Goal: Use online tool/utility: Utilize a website feature to perform a specific function

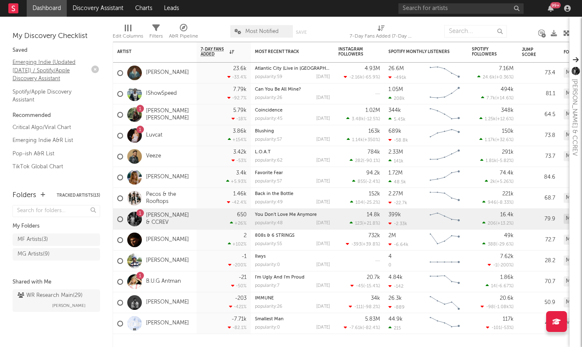
click at [52, 73] on link "Emerging Indie (Updated [DATE]) / Spotify/Apple Discovery Assistant" at bounding box center [52, 70] width 79 height 25
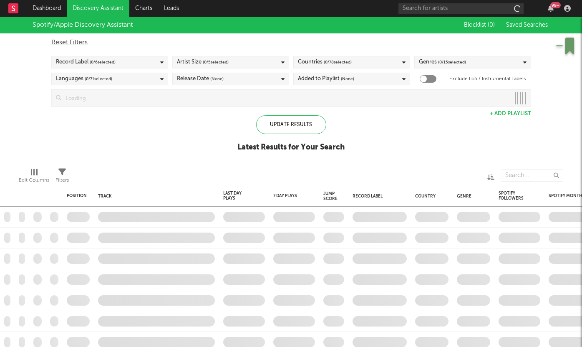
checkbox input "true"
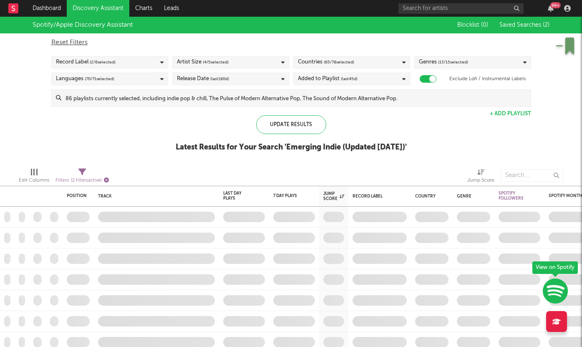
click at [107, 179] on icon "button" at bounding box center [106, 179] width 5 height 5
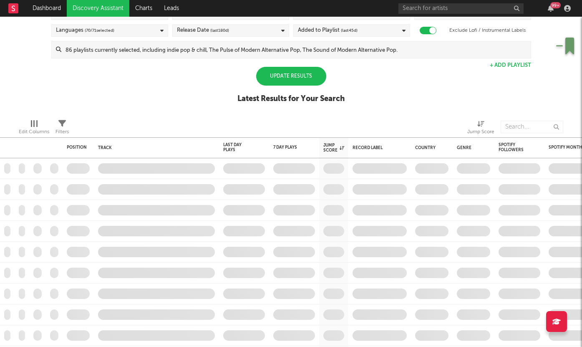
click at [289, 80] on div "Update Results" at bounding box center [291, 76] width 70 height 19
click at [277, 75] on div "Update Results" at bounding box center [291, 76] width 70 height 19
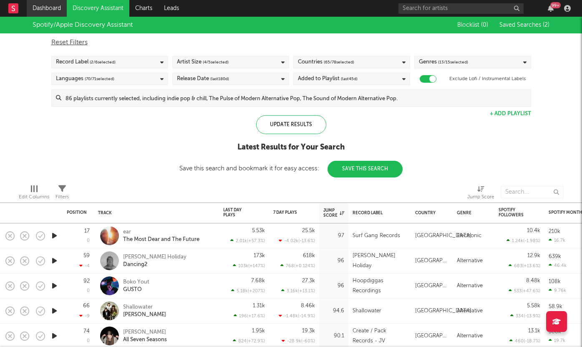
click at [50, 9] on link "Dashboard" at bounding box center [47, 8] width 40 height 17
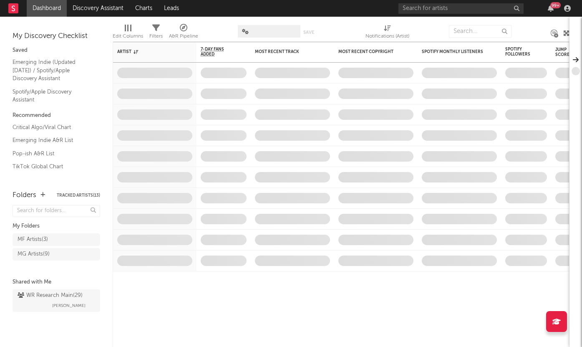
click at [12, 8] on icon at bounding box center [13, 7] width 3 height 5
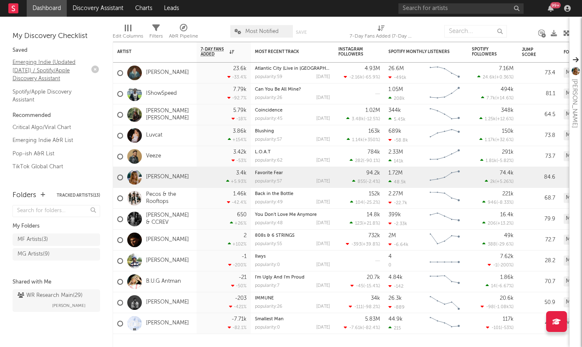
click at [47, 71] on link "Emerging Indie (Updated [DATE]) / Spotify/Apple Discovery Assistant" at bounding box center [52, 70] width 79 height 25
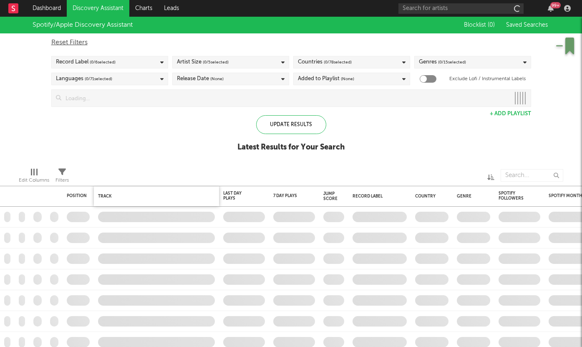
checkbox input "true"
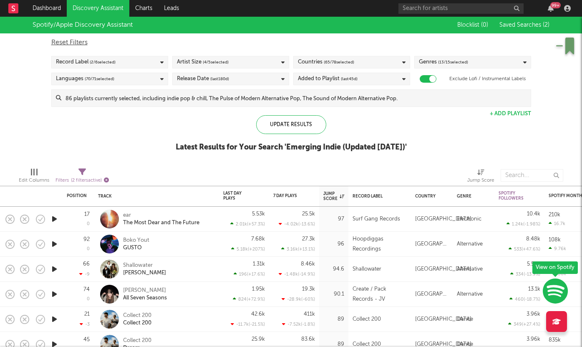
click at [105, 178] on icon "button" at bounding box center [106, 179] width 5 height 5
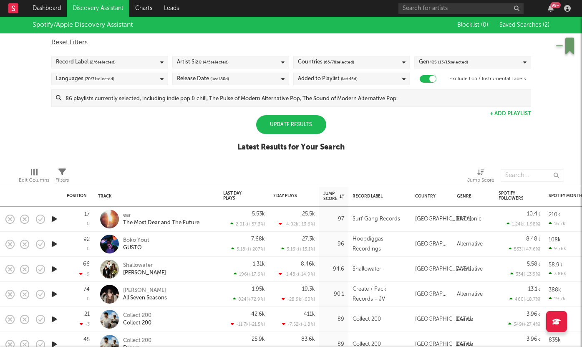
click at [297, 129] on div "Update Results" at bounding box center [291, 124] width 70 height 19
